Goal: Task Accomplishment & Management: Manage account settings

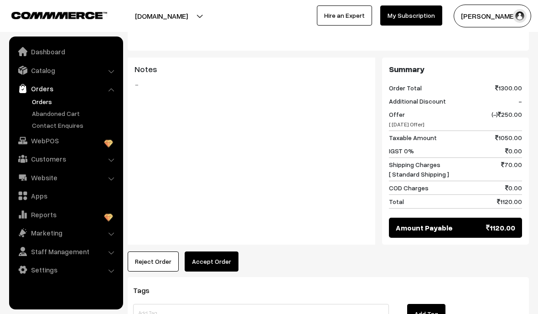
scroll to position [539, 0]
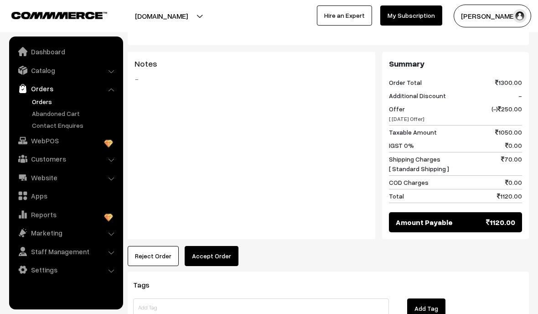
click at [223, 254] on button "Accept Order" at bounding box center [212, 256] width 54 height 20
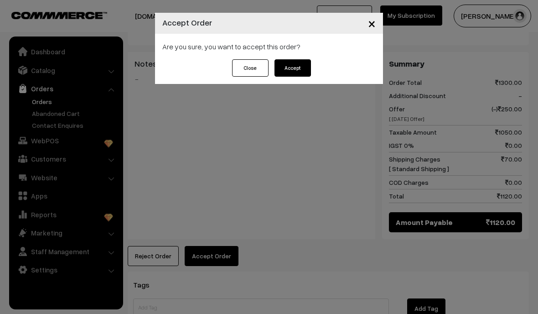
click at [303, 68] on button "Accept" at bounding box center [293, 67] width 36 height 17
click at [5, 270] on div "× Accept Order Are you sure, you want to accept this order? Close Please Wait…" at bounding box center [269, 157] width 538 height 314
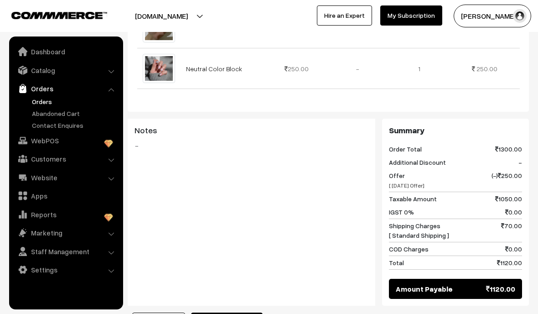
scroll to position [482, 0]
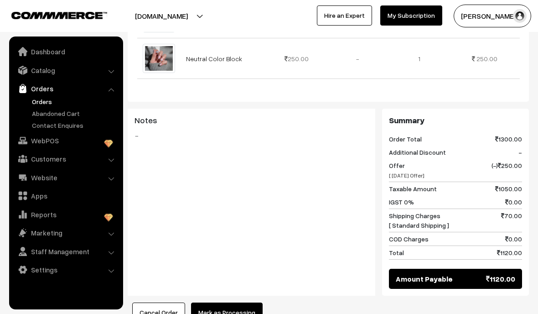
click at [244, 311] on button "Mark as Processing" at bounding box center [227, 312] width 72 height 20
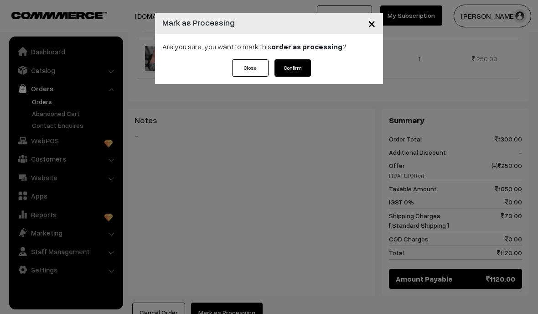
click at [309, 76] on button "Confirm" at bounding box center [293, 67] width 36 height 17
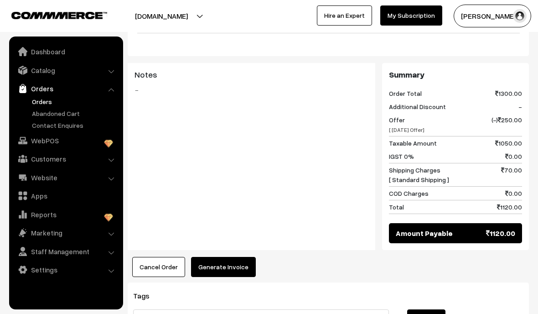
scroll to position [533, 0]
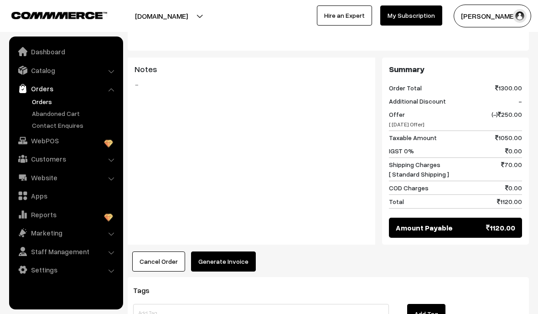
click at [239, 266] on button "Generate Invoice" at bounding box center [223, 261] width 65 height 20
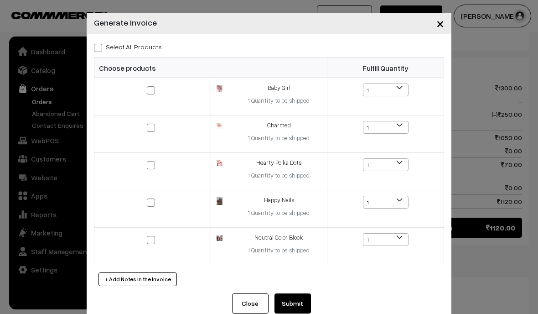
click at [72, 16] on div "× Generate Invoice Select All Products Choose products Fulfill Quantity 1 1 1 1…" at bounding box center [269, 157] width 538 height 314
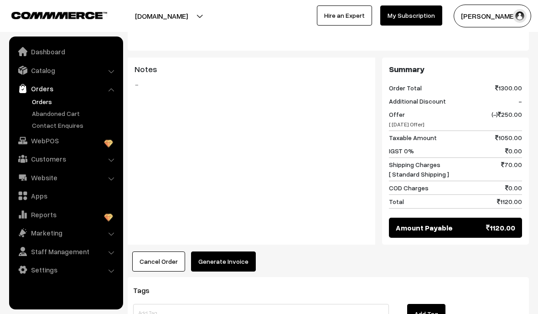
click at [246, 267] on button "Generate Invoice" at bounding box center [223, 261] width 65 height 20
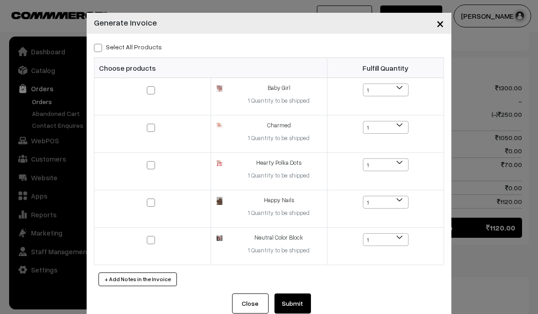
click at [104, 42] on label "Select All Products" at bounding box center [128, 47] width 68 height 10
click at [100, 43] on input "Select All Products" at bounding box center [97, 46] width 6 height 6
checkbox input "true"
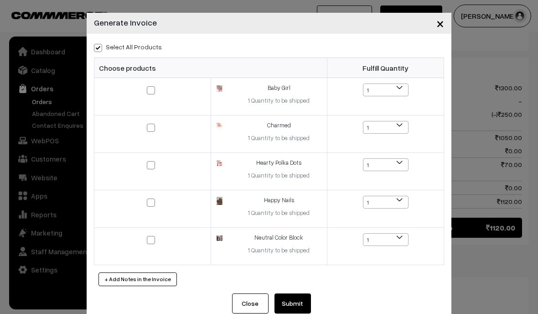
checkbox input "true"
click at [301, 308] on button "Submit" at bounding box center [293, 303] width 36 height 20
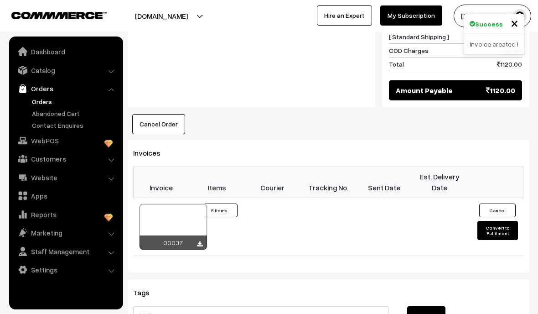
scroll to position [733, 0]
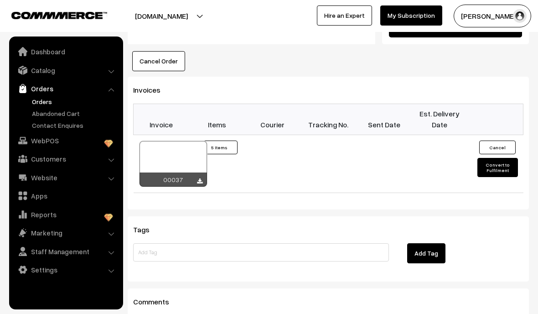
click at [187, 150] on div at bounding box center [173, 164] width 67 height 46
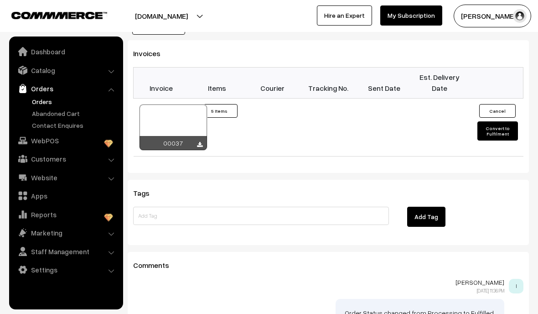
click at [497, 132] on button "Convert to Fulfilment" at bounding box center [497, 130] width 40 height 19
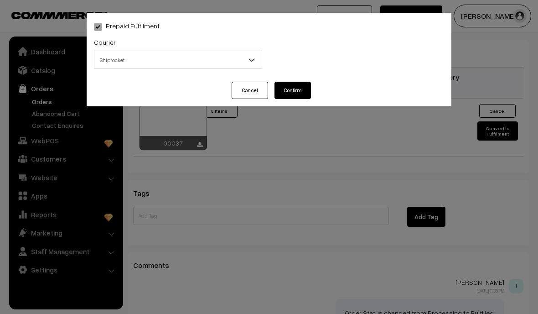
click at [245, 67] on span "Shiprocket" at bounding box center [177, 60] width 167 height 16
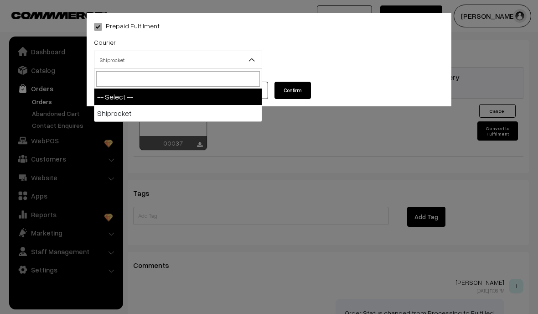
select select "1"
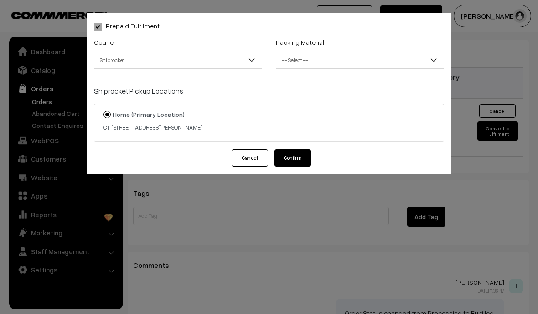
click at [379, 53] on span "-- Select --" at bounding box center [359, 60] width 167 height 16
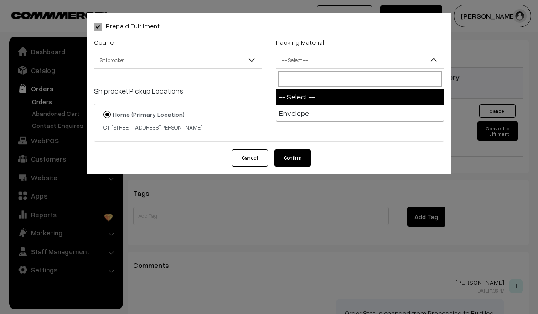
select select "1"
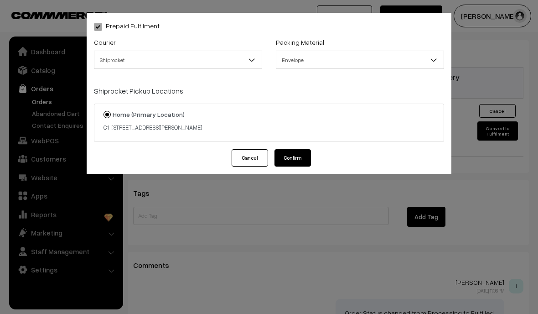
click at [306, 157] on button "Confirm" at bounding box center [293, 157] width 36 height 17
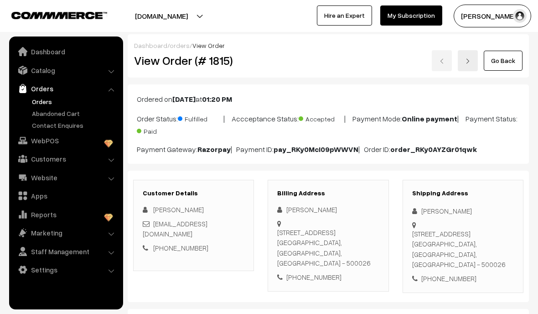
scroll to position [770, 0]
